Goal: Navigation & Orientation: Find specific page/section

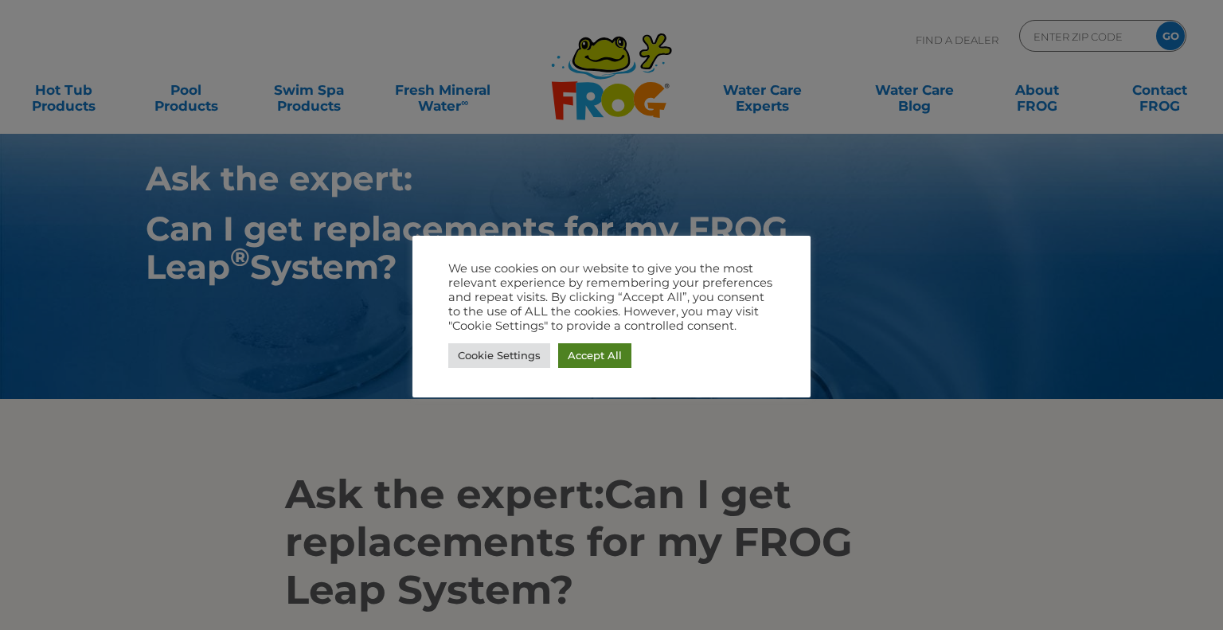
click at [602, 353] on link "Accept All" at bounding box center [594, 355] width 73 height 25
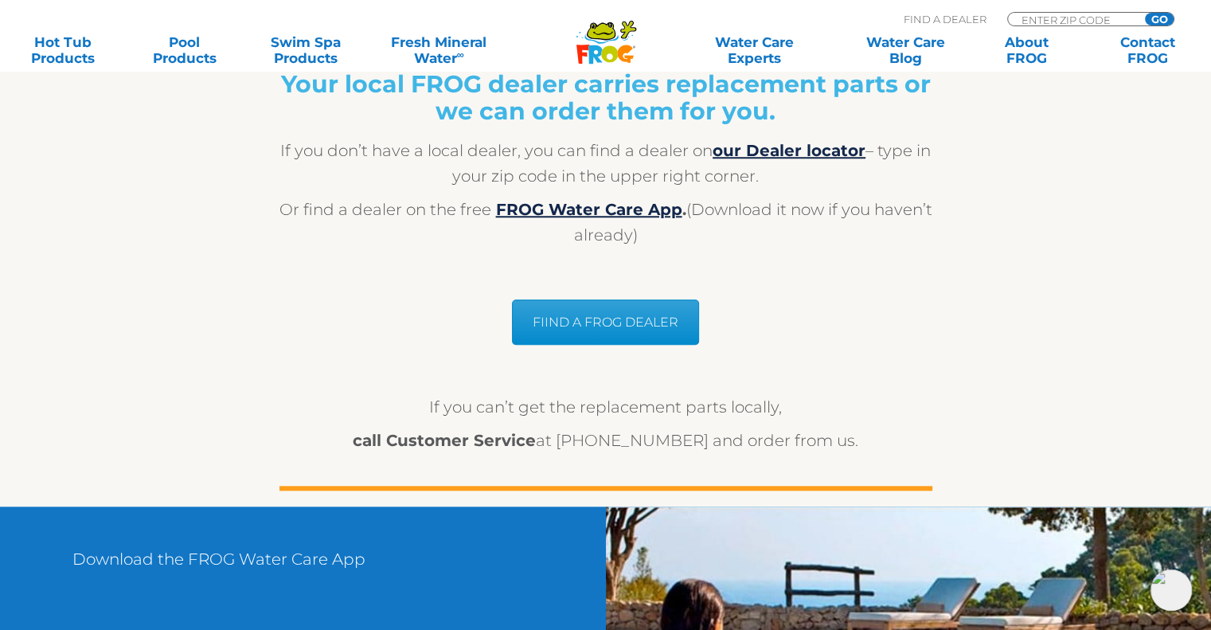
scroll to position [1174, 0]
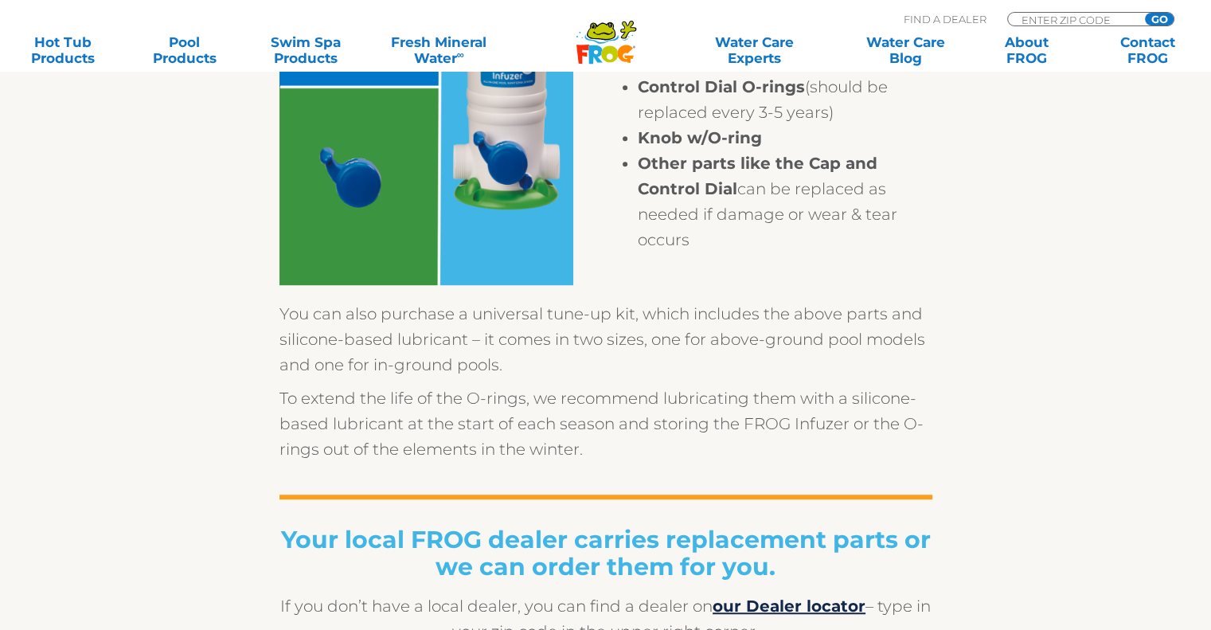
scroll to position [1115, 0]
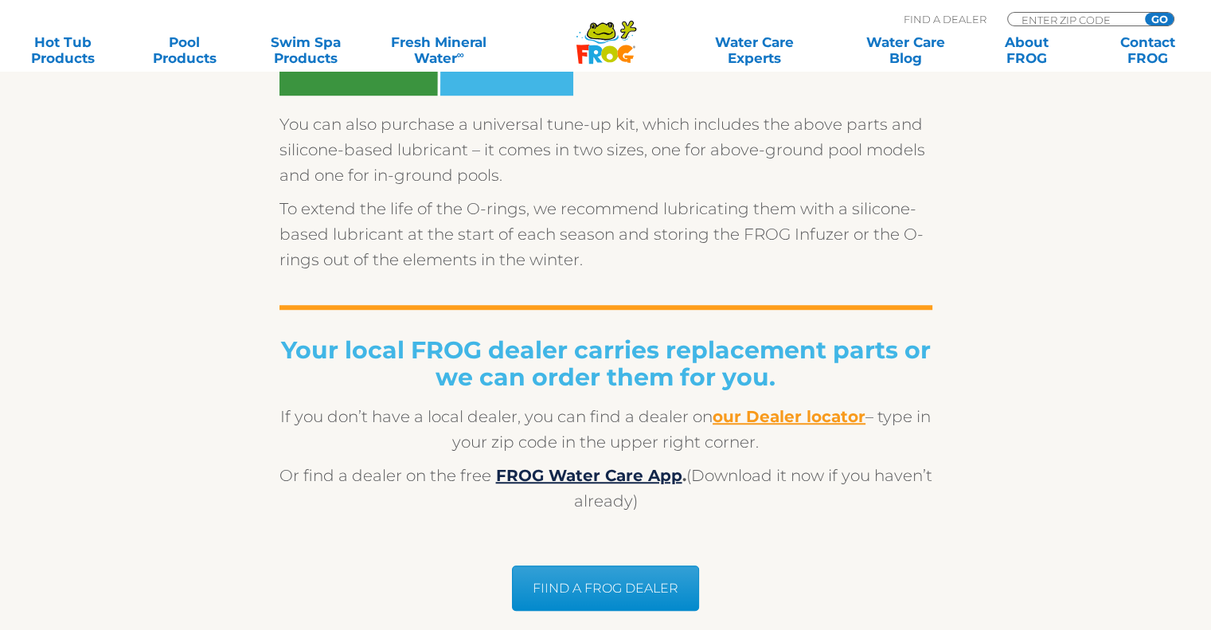
click at [821, 415] on b "our Dealer locator" at bounding box center [789, 416] width 153 height 19
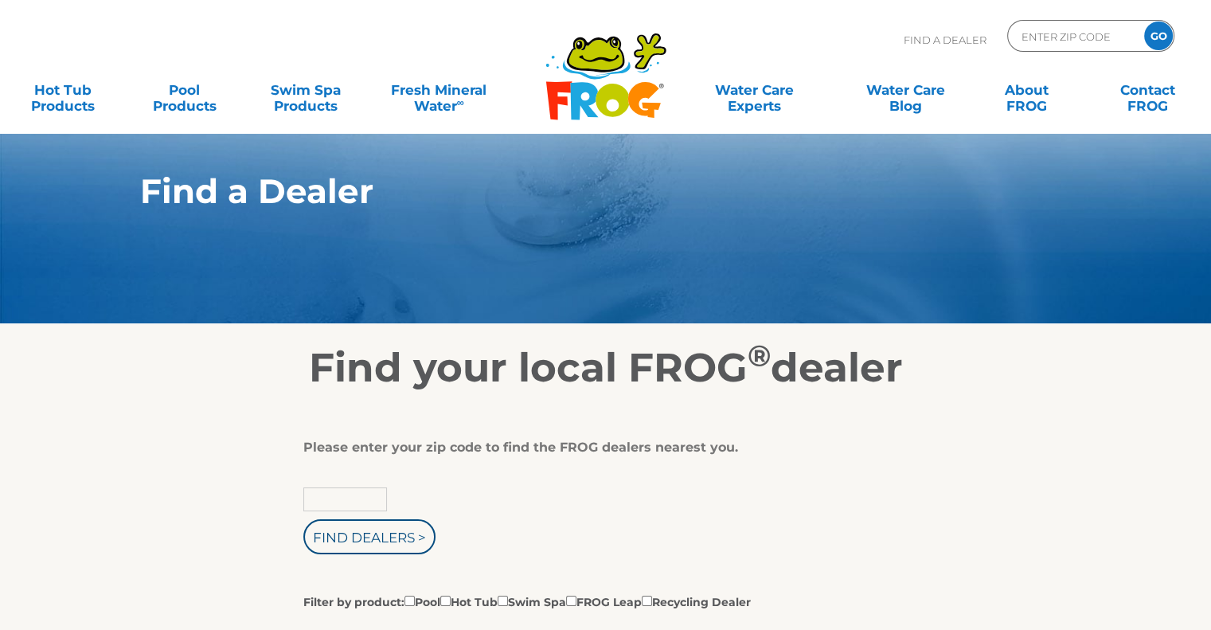
click at [345, 503] on input "text" at bounding box center [345, 499] width 84 height 24
type input "06281"
click at [359, 541] on input "Find Dealers >" at bounding box center [369, 536] width 132 height 35
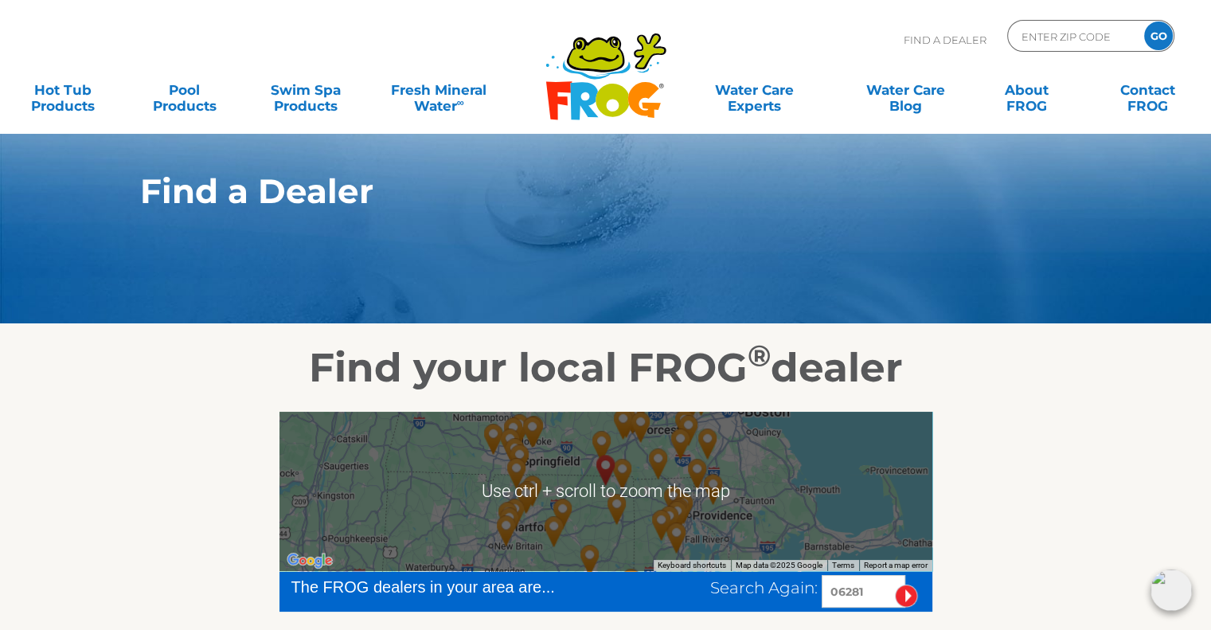
click at [629, 474] on img "Heritage Pools - Putnam - 6 miles away." at bounding box center [623, 473] width 37 height 43
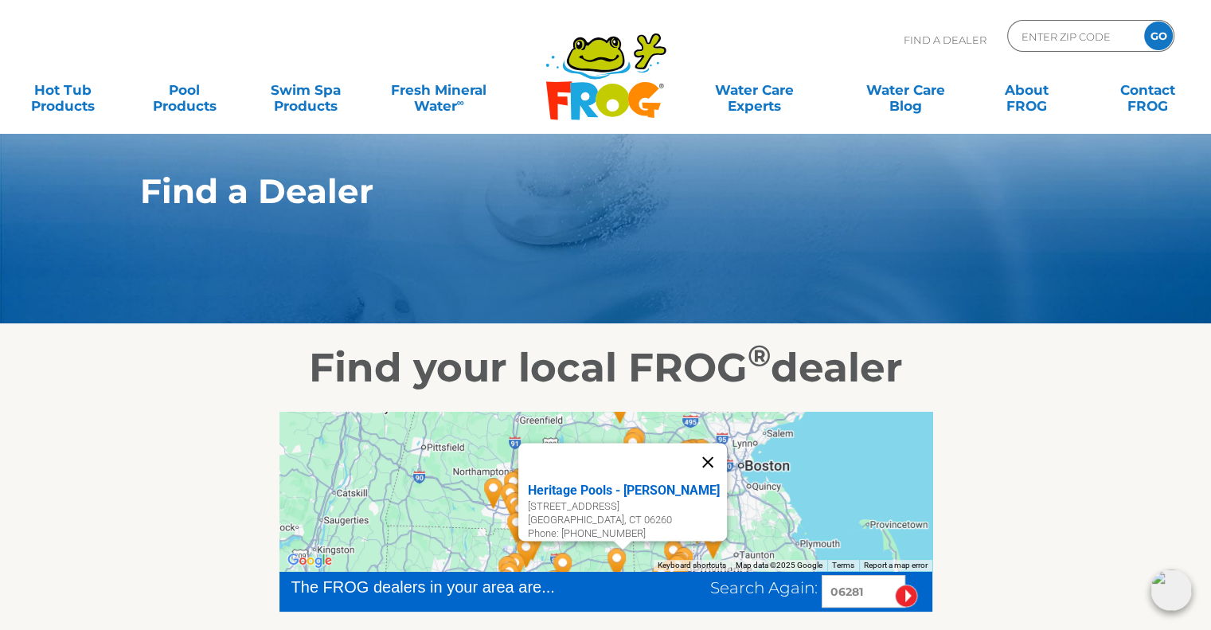
click at [714, 452] on button "Close" at bounding box center [708, 462] width 38 height 38
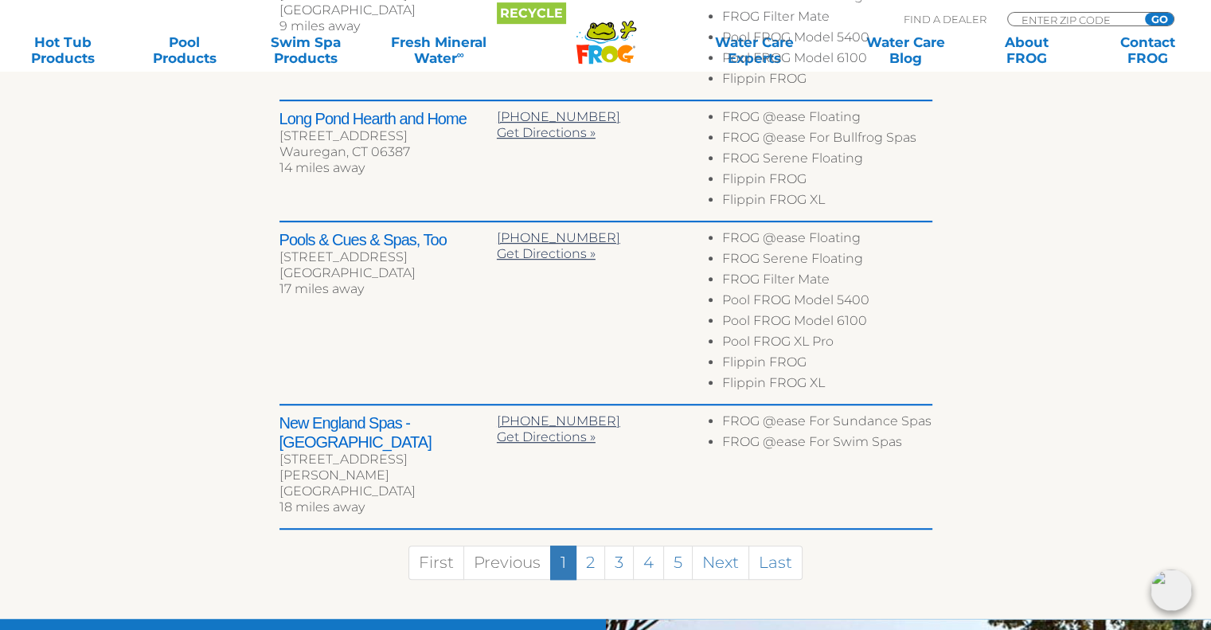
scroll to position [956, 0]
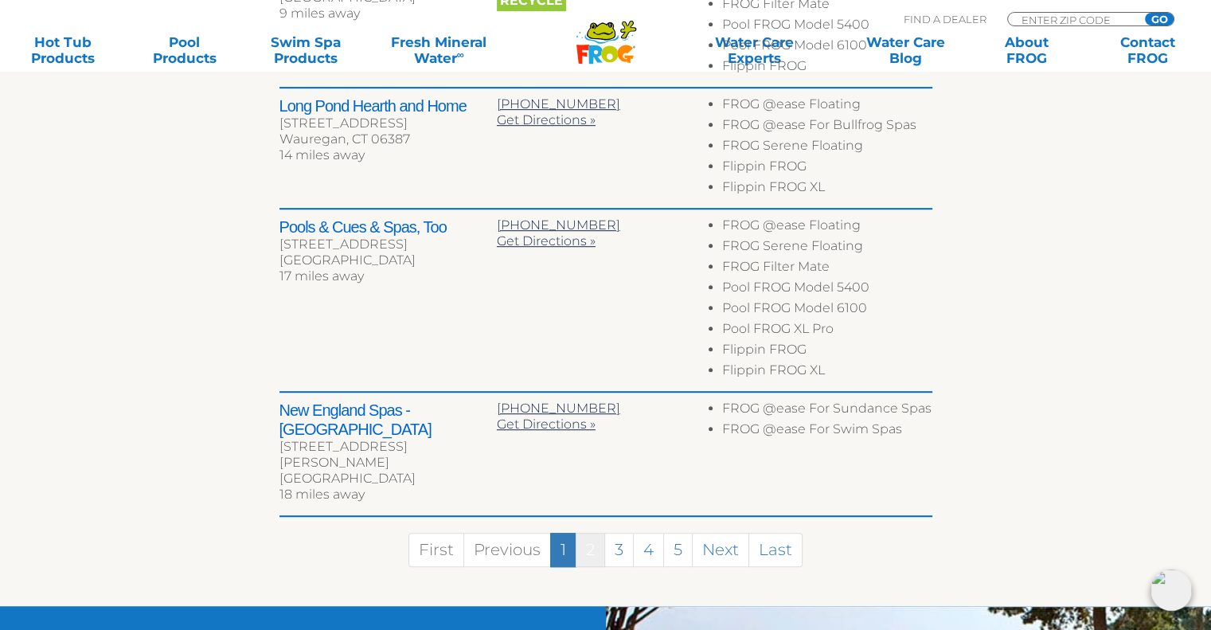
click at [583, 533] on link "2" at bounding box center [590, 550] width 29 height 34
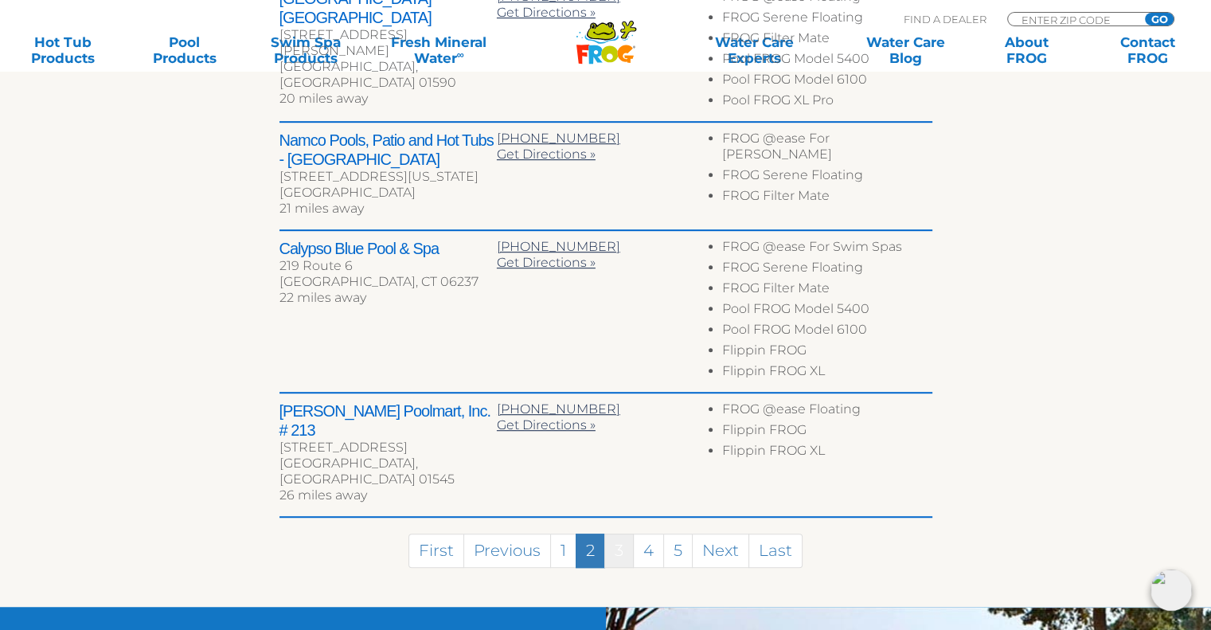
click at [615, 534] on link "3" at bounding box center [619, 551] width 29 height 34
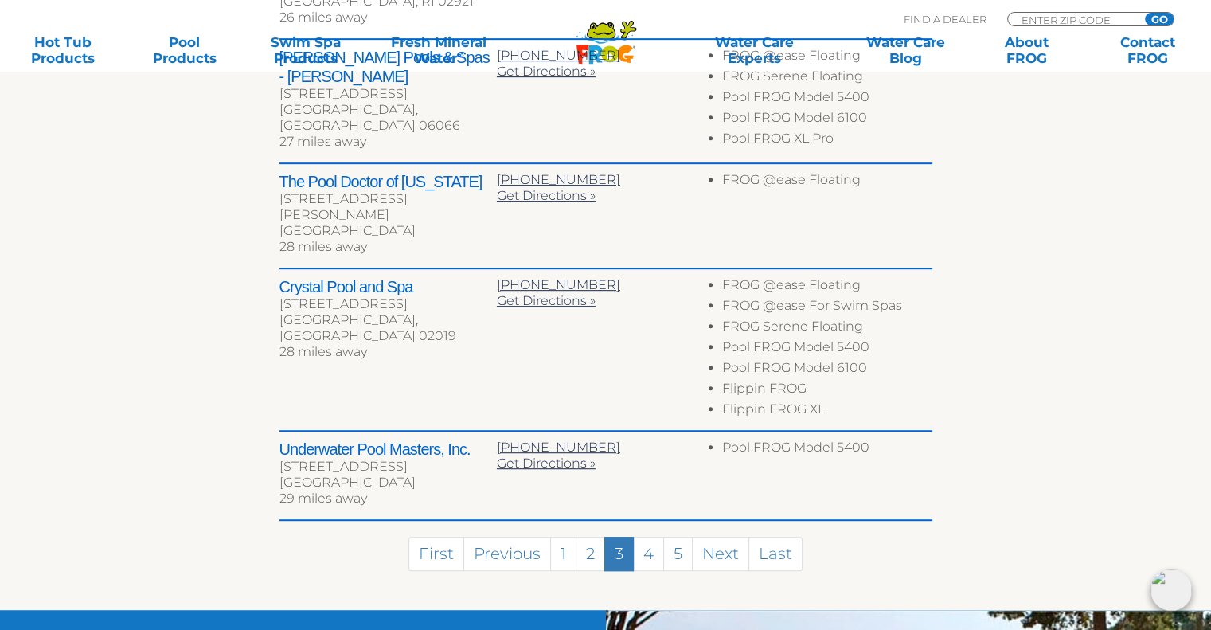
scroll to position [670, 0]
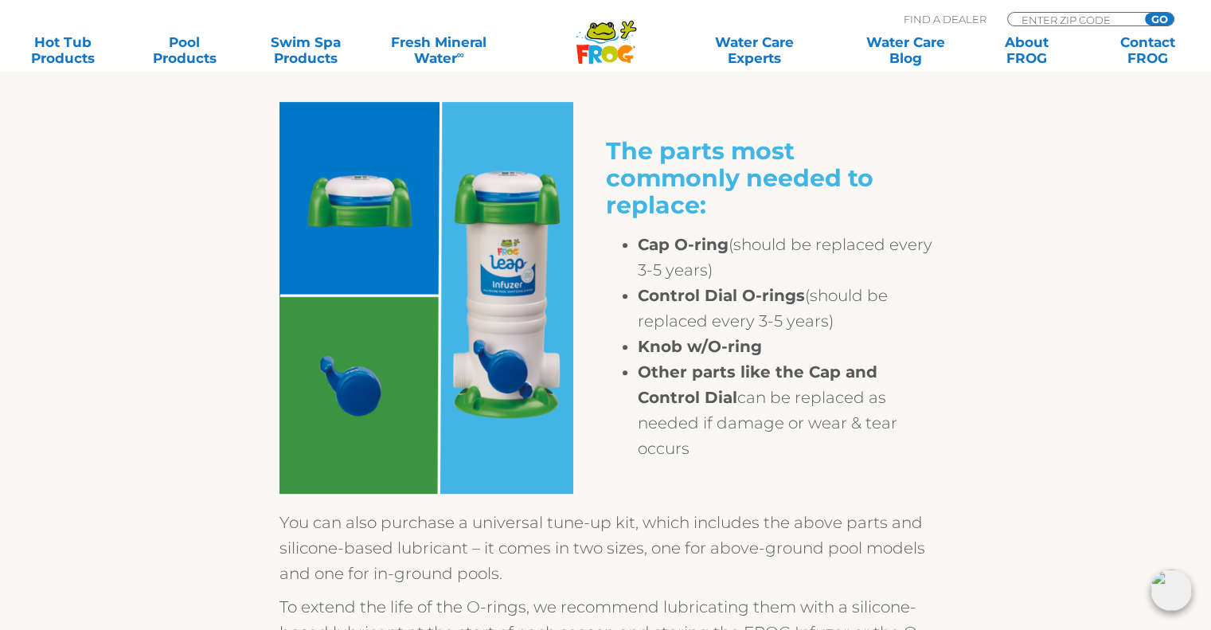
click at [352, 401] on img at bounding box center [443, 298] width 327 height 392
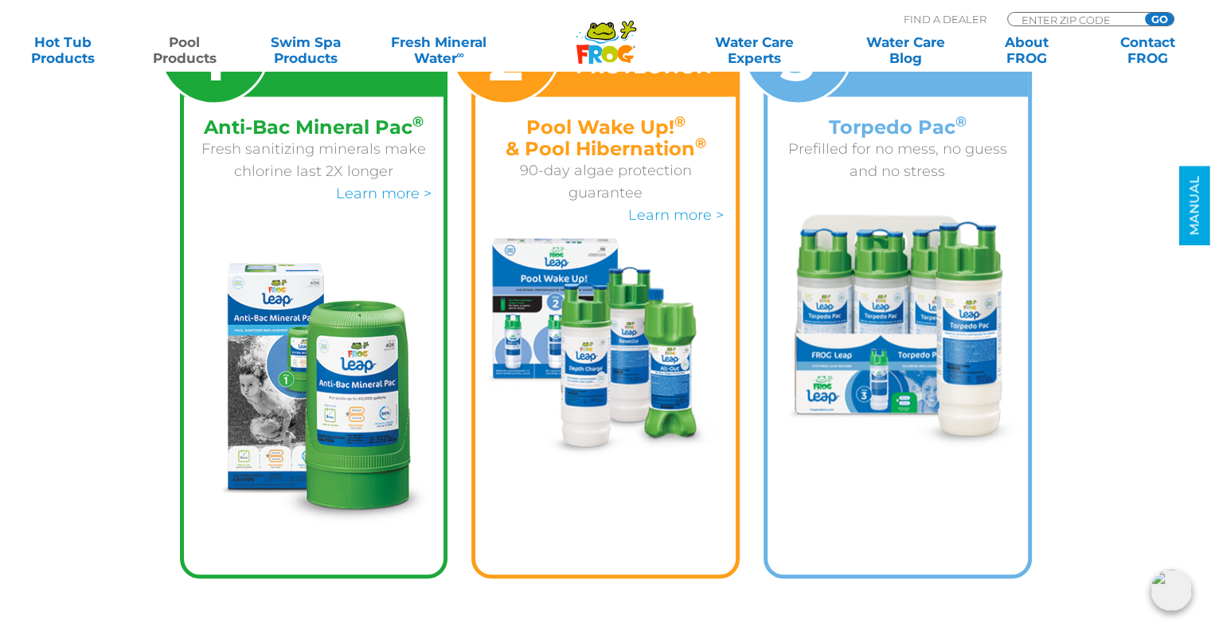
scroll to position [2390, 0]
